Goal: Find specific page/section: Find specific page/section

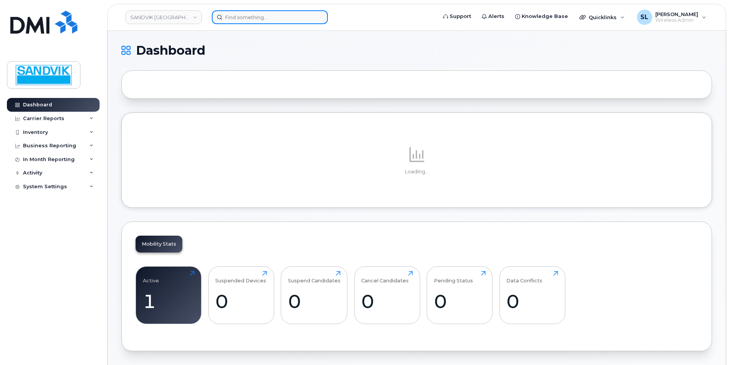
click at [239, 18] on input at bounding box center [270, 17] width 116 height 14
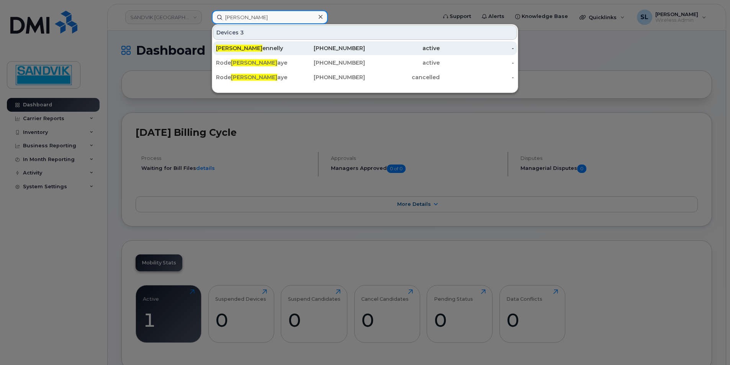
type input "rick f"
click at [258, 49] on div "Rick F ennelly" at bounding box center [253, 48] width 75 height 8
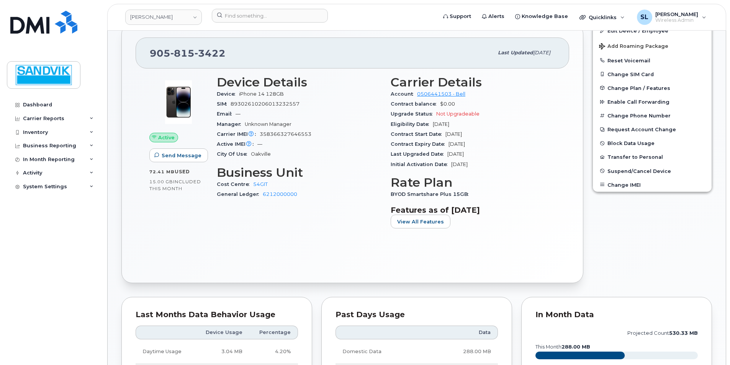
scroll to position [153, 0]
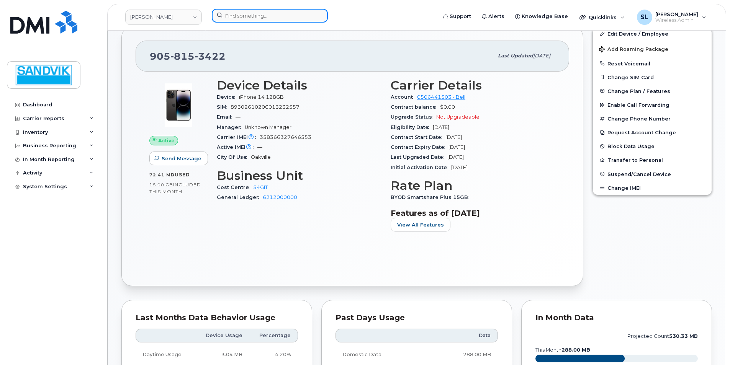
click at [260, 15] on input at bounding box center [270, 16] width 116 height 14
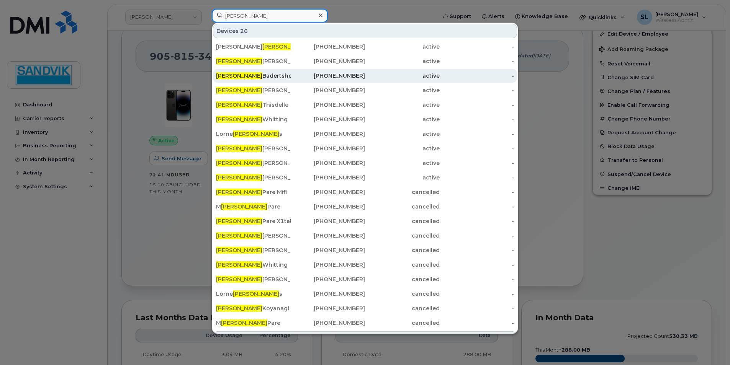
type input "[PERSON_NAME]"
click at [272, 74] on div "Robert Badertshcher" at bounding box center [253, 76] width 75 height 8
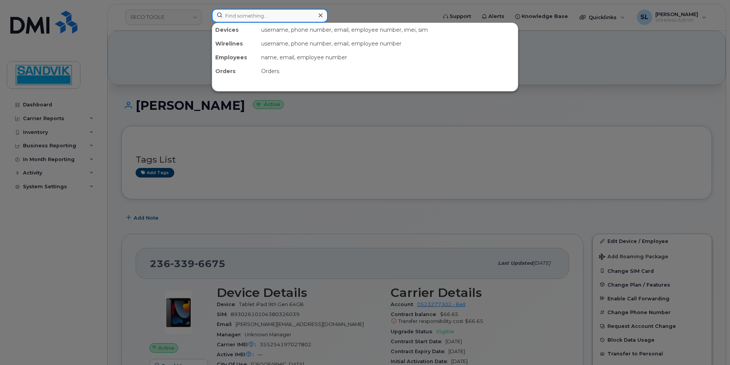
click at [257, 16] on input at bounding box center [270, 16] width 116 height 14
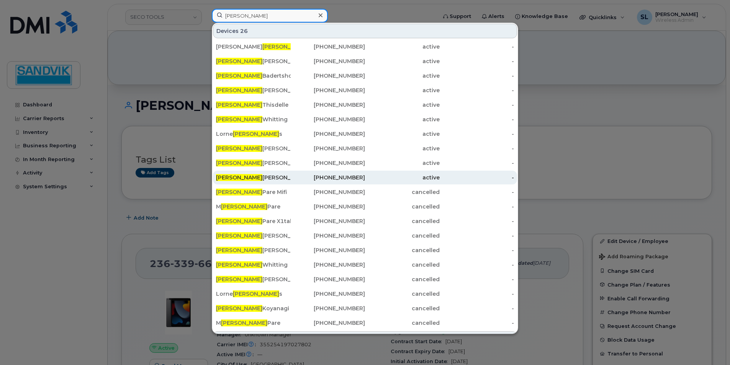
type input "[PERSON_NAME]"
click at [259, 177] on div "[PERSON_NAME]" at bounding box center [253, 178] width 75 height 8
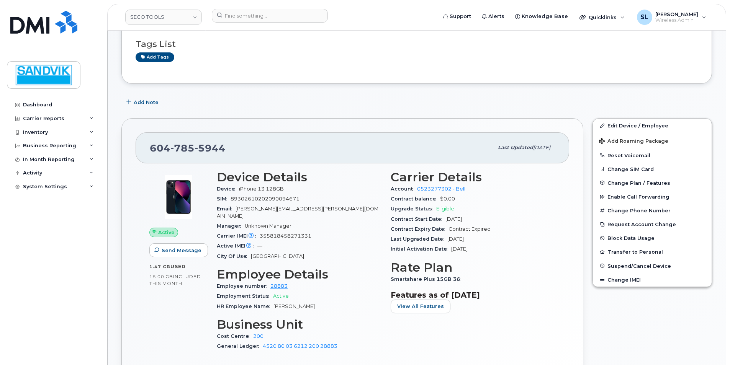
scroll to position [191, 0]
